Goal: Task Accomplishment & Management: Use online tool/utility

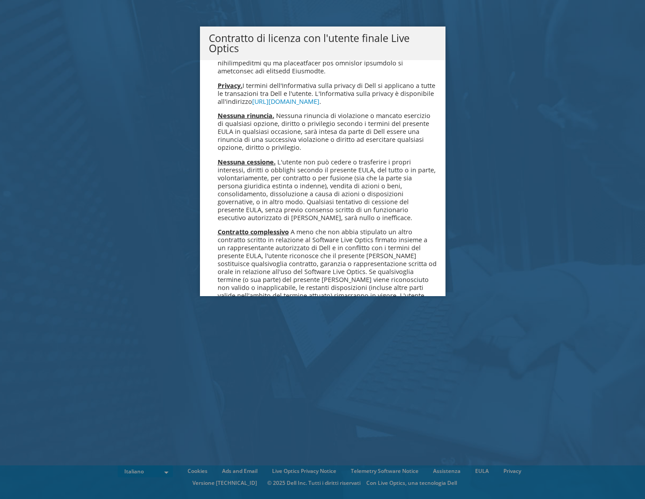
scroll to position [3776, 0]
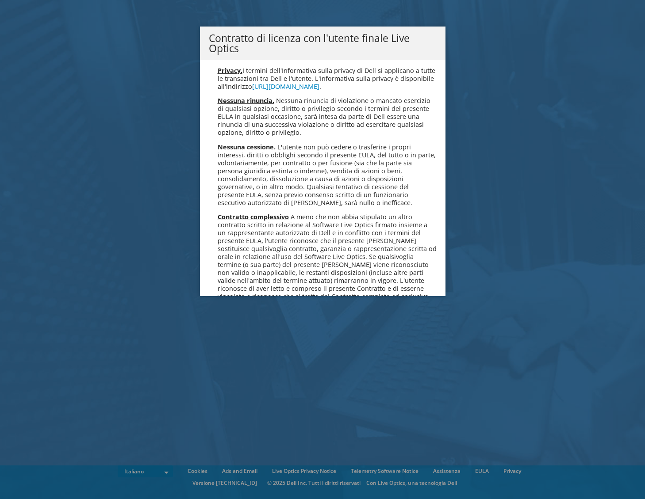
click at [234, 340] on link "Accetta" at bounding box center [232, 350] width 47 height 21
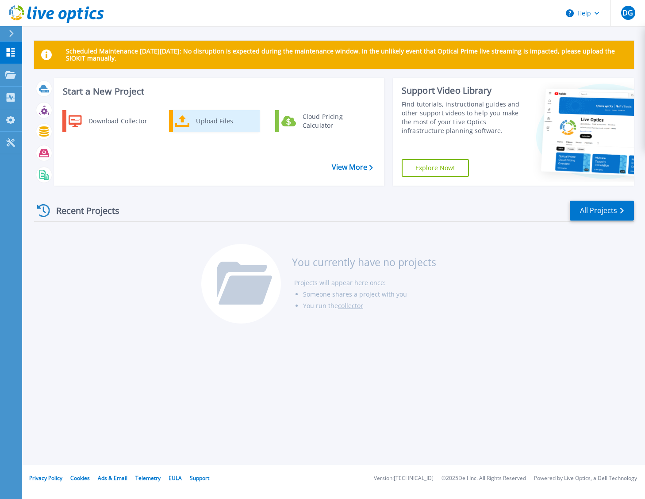
click at [226, 126] on div "Upload Files" at bounding box center [224, 121] width 65 height 18
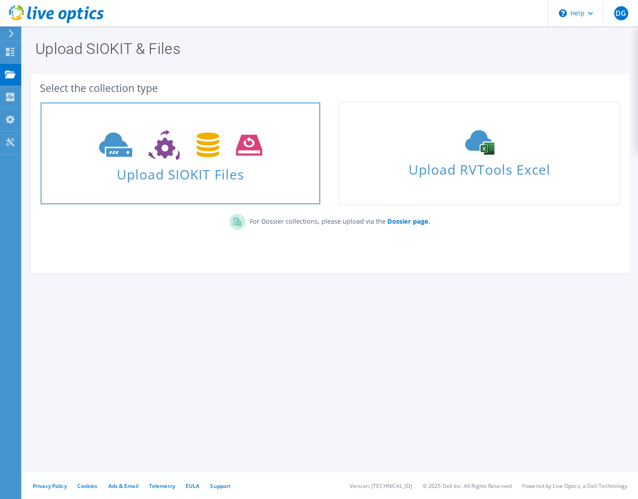
click at [154, 160] on icon at bounding box center [180, 145] width 163 height 31
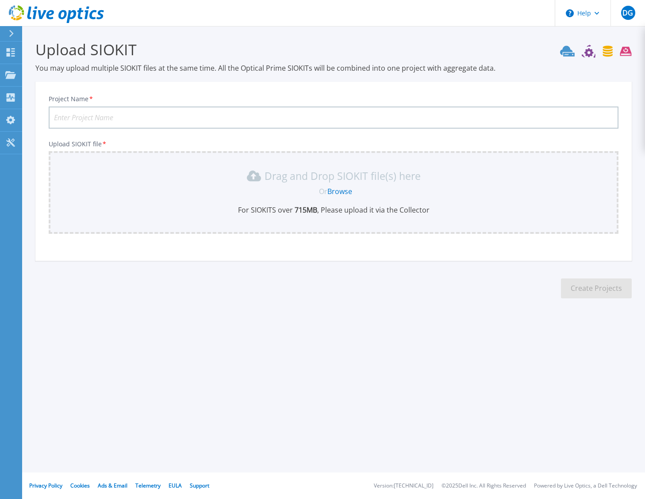
click at [136, 114] on input "Project Name *" at bounding box center [334, 118] width 570 height 22
type input "Banco BPM"
click at [338, 192] on link "Browse" at bounding box center [339, 192] width 25 height 10
click at [544, 71] on p "You may upload multiple SIOKIT files at the same time. All the Optical Prime SI…" at bounding box center [333, 68] width 596 height 10
click at [47, 12] on icon at bounding box center [56, 14] width 95 height 18
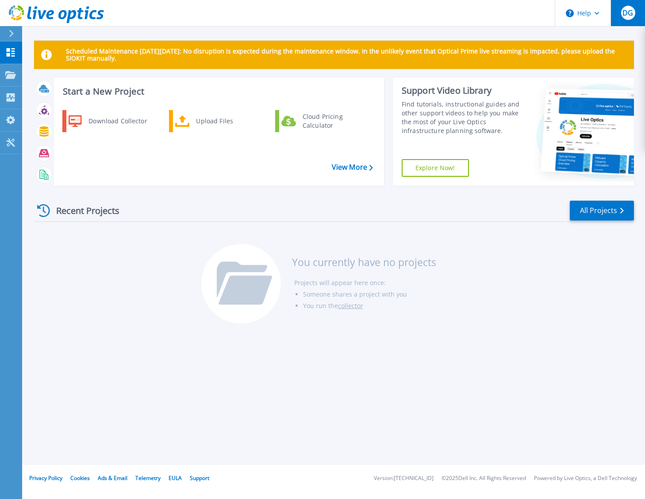
click at [630, 14] on span "DG" at bounding box center [627, 12] width 11 height 7
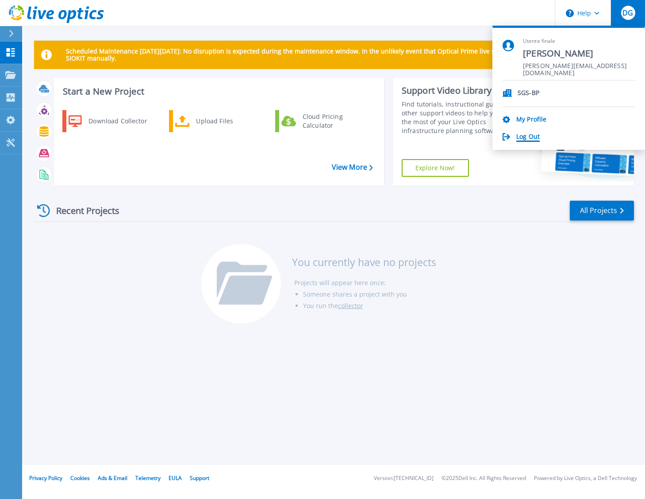
click at [529, 134] on link "Log Out" at bounding box center [527, 137] width 23 height 8
